Goal: Information Seeking & Learning: Find specific fact

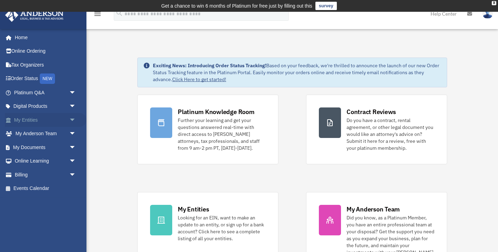
click at [28, 120] on link "My Entities arrow_drop_down" at bounding box center [46, 120] width 82 height 14
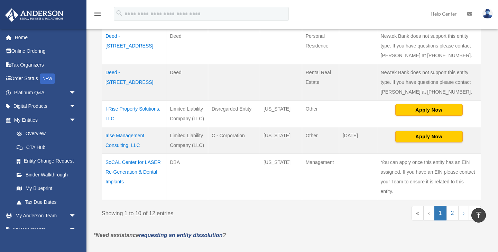
scroll to position [362, 0]
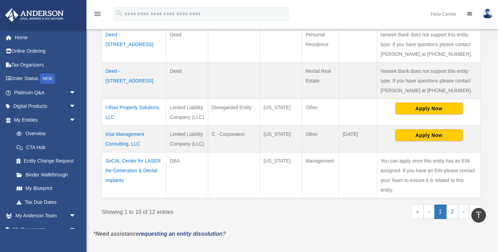
click at [119, 154] on td "SoCAL Center for LASER Re-Generation & Dental Implants" at bounding box center [134, 175] width 64 height 46
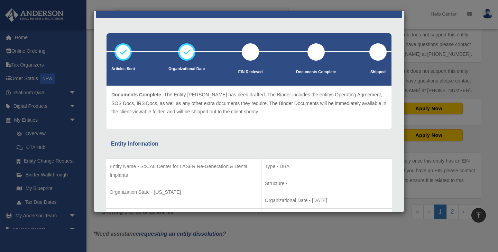
scroll to position [0, 0]
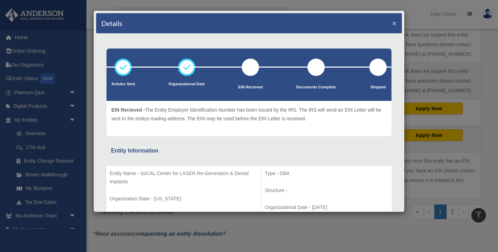
click at [393, 23] on button "×" at bounding box center [394, 22] width 4 height 7
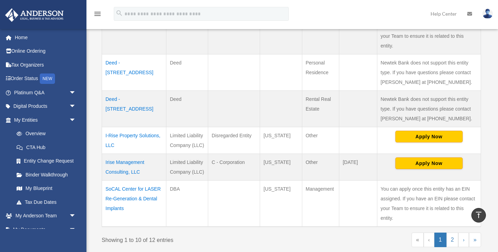
scroll to position [335, 0]
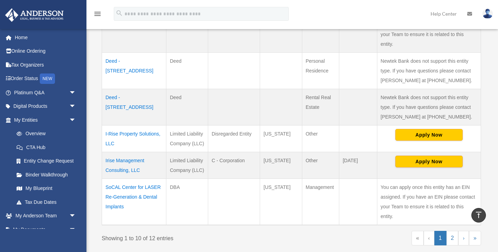
click at [143, 125] on td "I-Rise Property Solutions, LLC" at bounding box center [134, 138] width 64 height 27
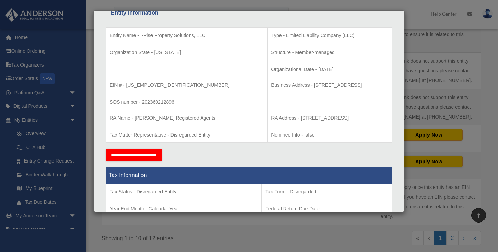
scroll to position [139, 0]
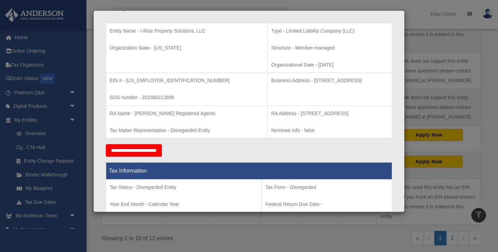
click at [158, 96] on p "SOS number - 202360212896" at bounding box center [187, 97] width 154 height 9
copy p "202360212896"
drag, startPoint x: 140, startPoint y: 29, endPoint x: 145, endPoint y: 38, distance: 10.1
click at [145, 35] on p "Entity Name - I-Rise Property Solutions, LLC" at bounding box center [187, 31] width 154 height 9
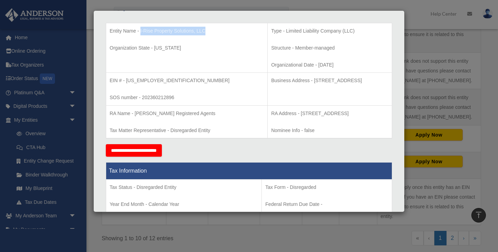
copy p "I-Rise Property Solutions, LLC"
click at [160, 98] on p "SOS number - 202360212896" at bounding box center [187, 97] width 154 height 9
copy p "202360212896"
drag, startPoint x: 126, startPoint y: 81, endPoint x: 156, endPoint y: 82, distance: 29.8
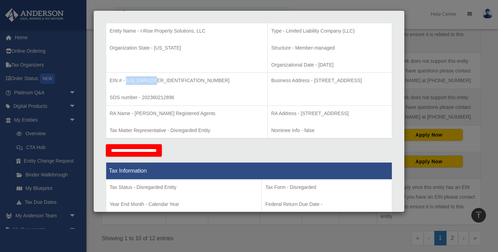
click at [156, 82] on p "EIN # - [US_EMPLOYER_IDENTIFICATION_NUMBER]" at bounding box center [187, 80] width 154 height 9
copy p "[US_EMPLOYER_IDENTIFICATION_NUMBER]"
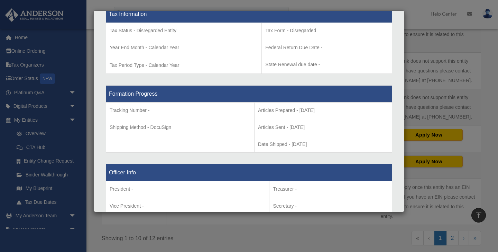
scroll to position [295, 0]
